Goal: Check status: Check status

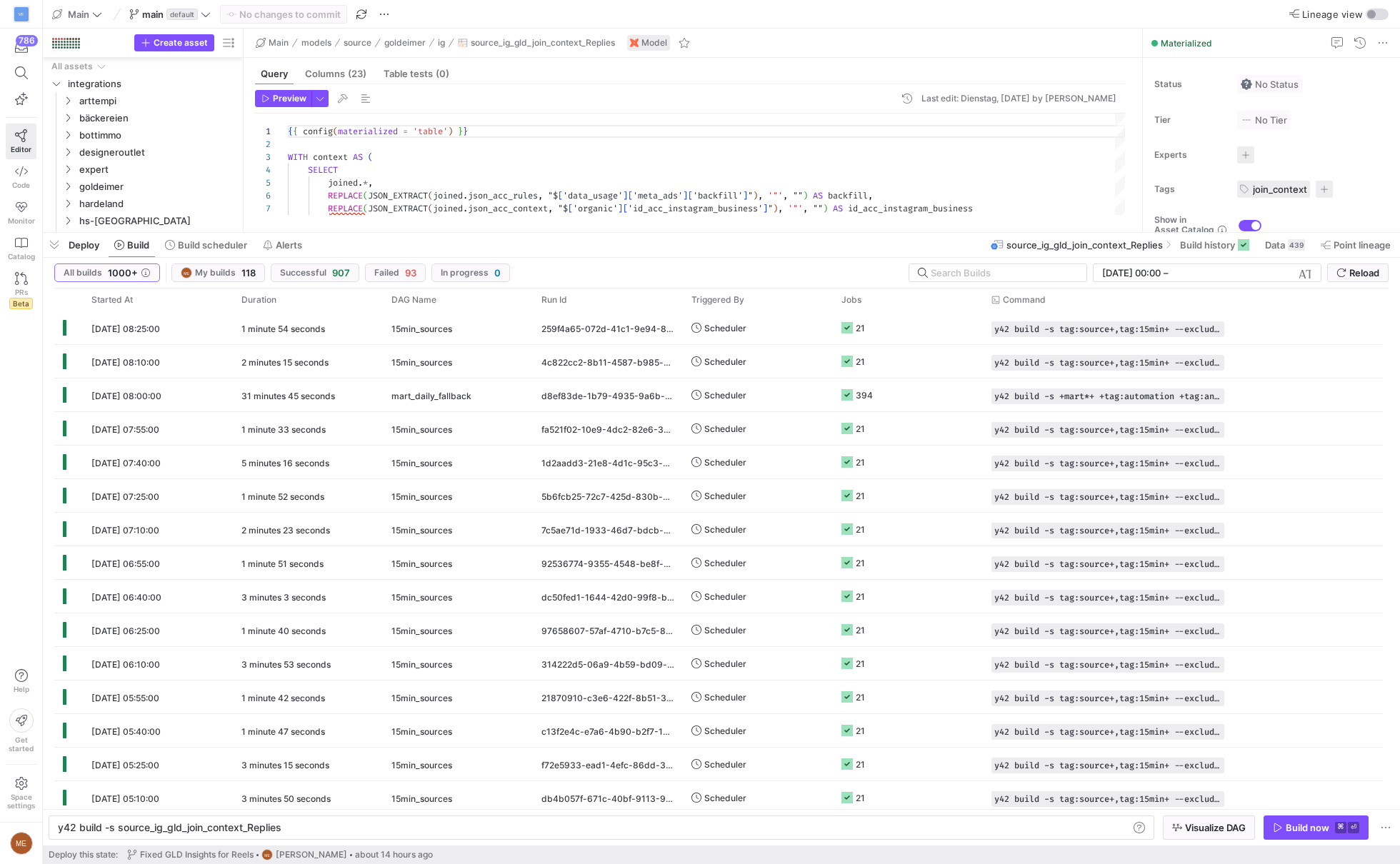
click at [982, 278] on y42-logo-loader at bounding box center [700, 427] width 958 height 354
click at [982, 272] on y42-logo-loader at bounding box center [700, 427] width 958 height 354
click at [953, 264] on y42-logo-loader at bounding box center [700, 427] width 958 height 354
click at [947, 272] on input "text" at bounding box center [1002, 272] width 145 height 12
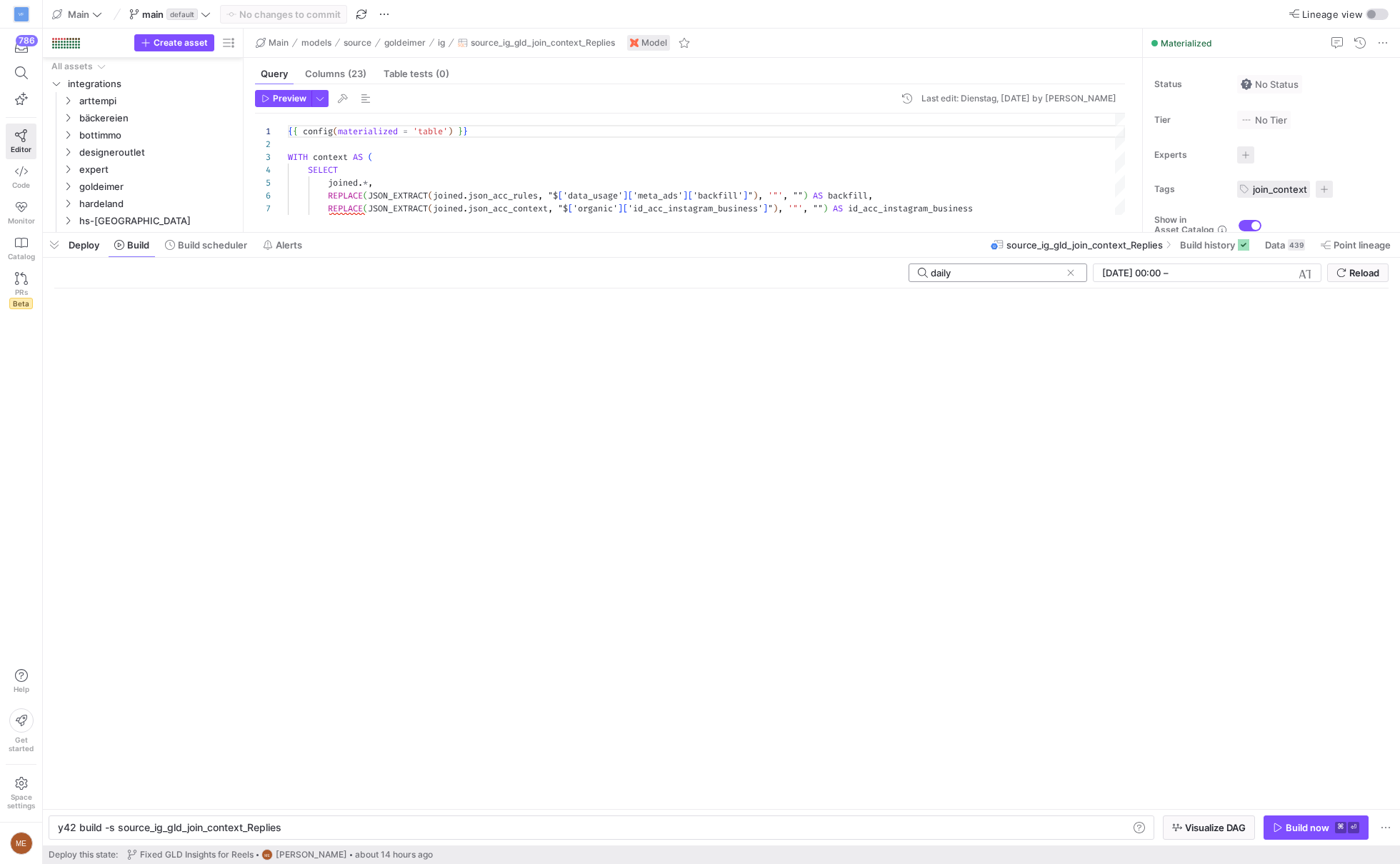
type input "daily"
click button at bounding box center [1070, 272] width 15 height 15
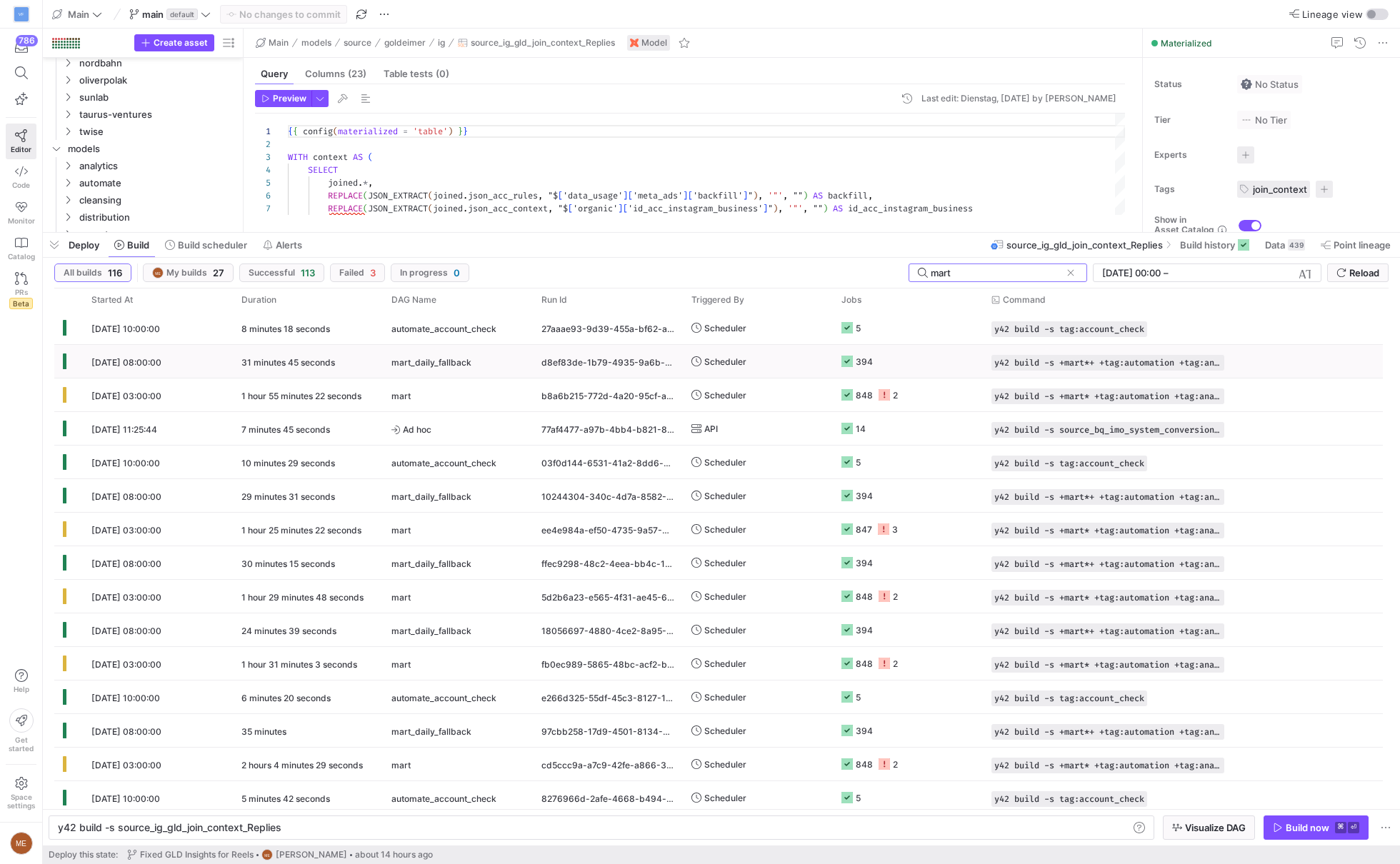
type input "mart"
